Goal: Register for event/course

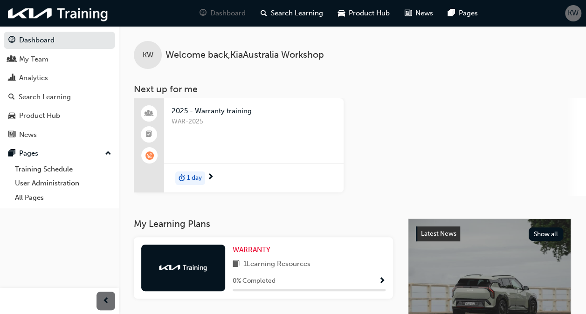
scroll to position [93, 0]
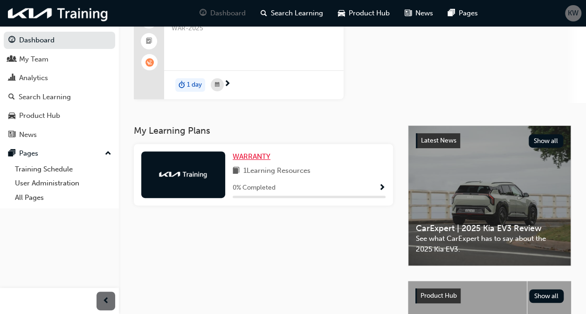
click at [250, 159] on span "WARRANTY" at bounding box center [252, 157] width 38 height 8
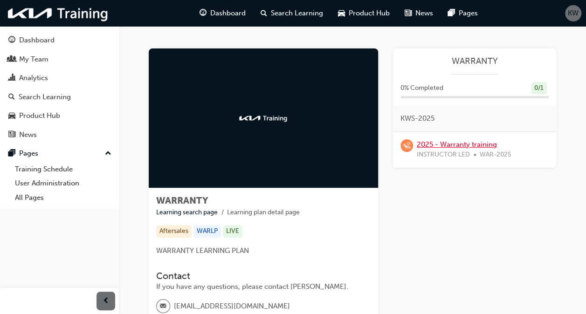
click at [466, 141] on link "2025 - Warranty training" at bounding box center [457, 144] width 80 height 8
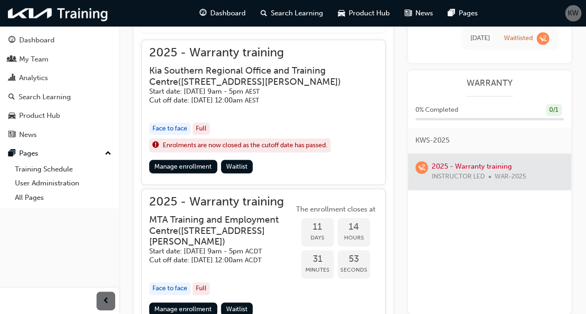
scroll to position [392, 0]
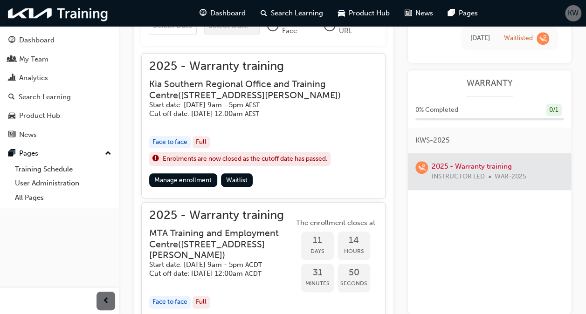
click at [217, 67] on span "2025 - Warranty training" at bounding box center [263, 66] width 229 height 11
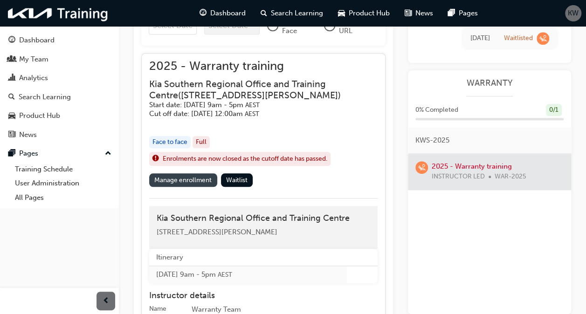
click at [183, 175] on link "Manage enrollment" at bounding box center [183, 180] width 68 height 14
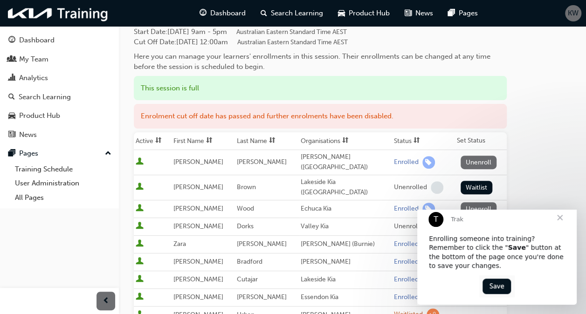
scroll to position [140, 0]
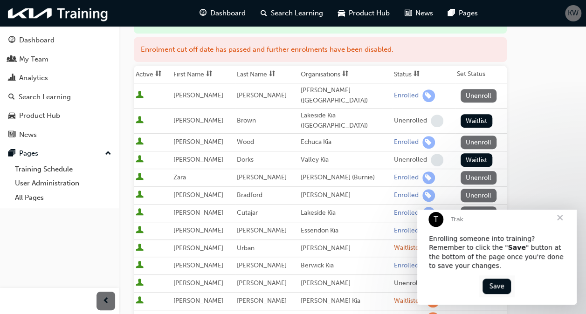
click at [560, 226] on span "Close" at bounding box center [560, 218] width 34 height 34
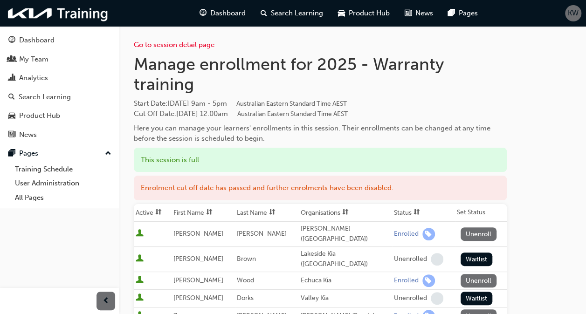
scroll to position [0, 0]
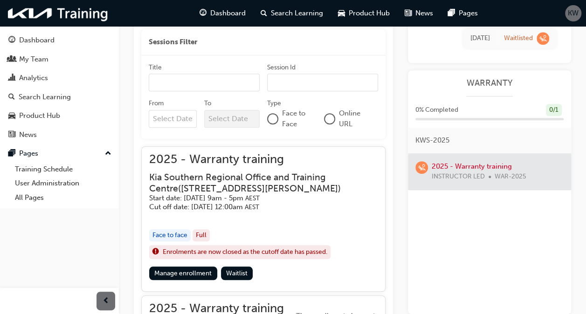
scroll to position [345, 0]
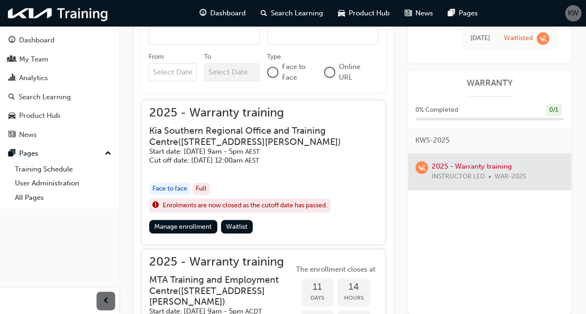
click at [224, 141] on h3 "Kia Southern Regional Office and Training Centre ( [STREET_ADDRESS][PERSON_NAME…" at bounding box center [256, 136] width 214 height 22
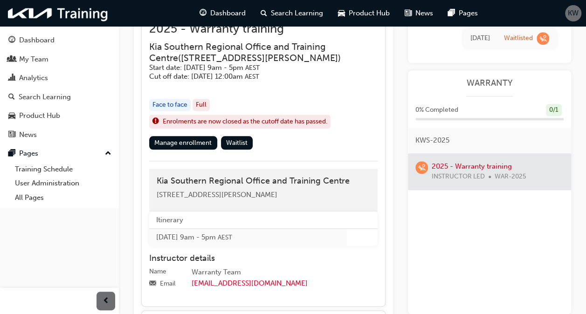
scroll to position [438, 0]
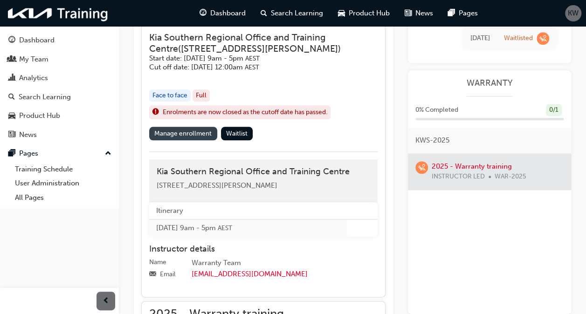
click at [201, 136] on link "Manage enrollment" at bounding box center [183, 134] width 68 height 14
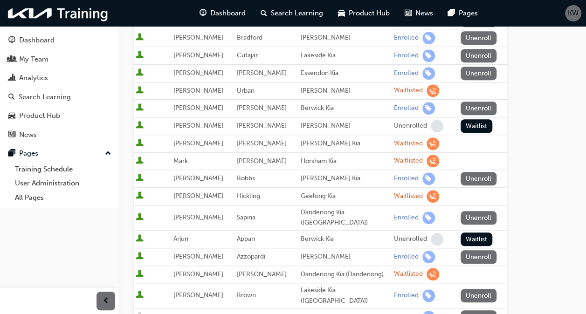
scroll to position [304, 0]
